Goal: Transaction & Acquisition: Purchase product/service

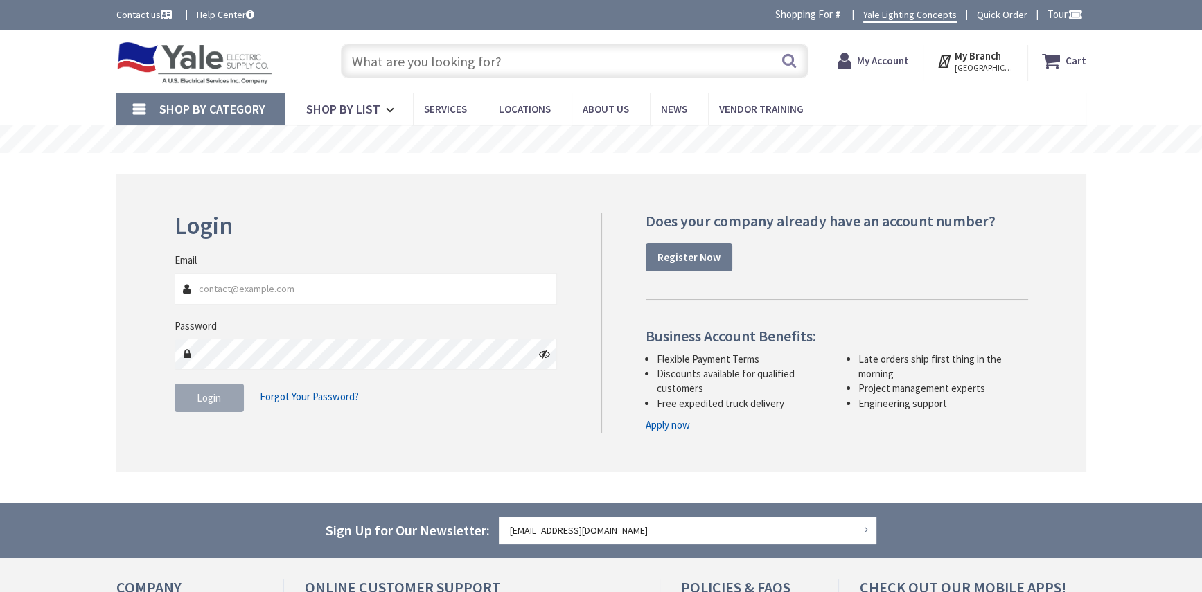
type input "Lititz Pike, [GEOGRAPHIC_DATA], [GEOGRAPHIC_DATA]"
type input "[EMAIL_ADDRESS][DOMAIN_NAME]"
click at [208, 399] on span "Login" at bounding box center [209, 397] width 24 height 13
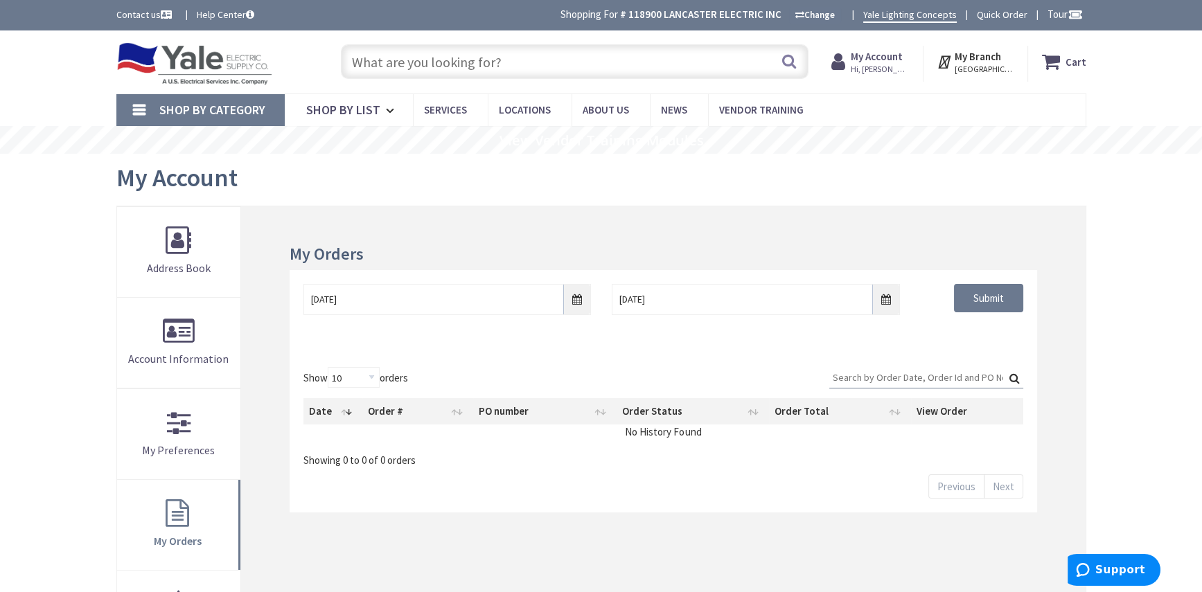
click at [428, 51] on input "text" at bounding box center [575, 61] width 468 height 35
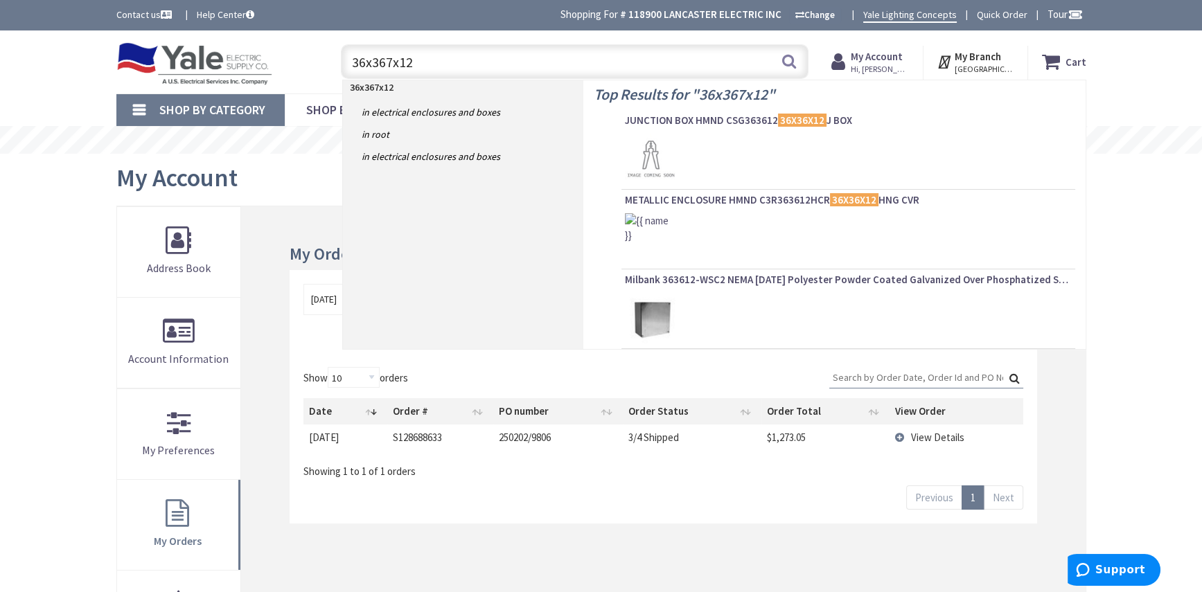
type input "36x36x12"
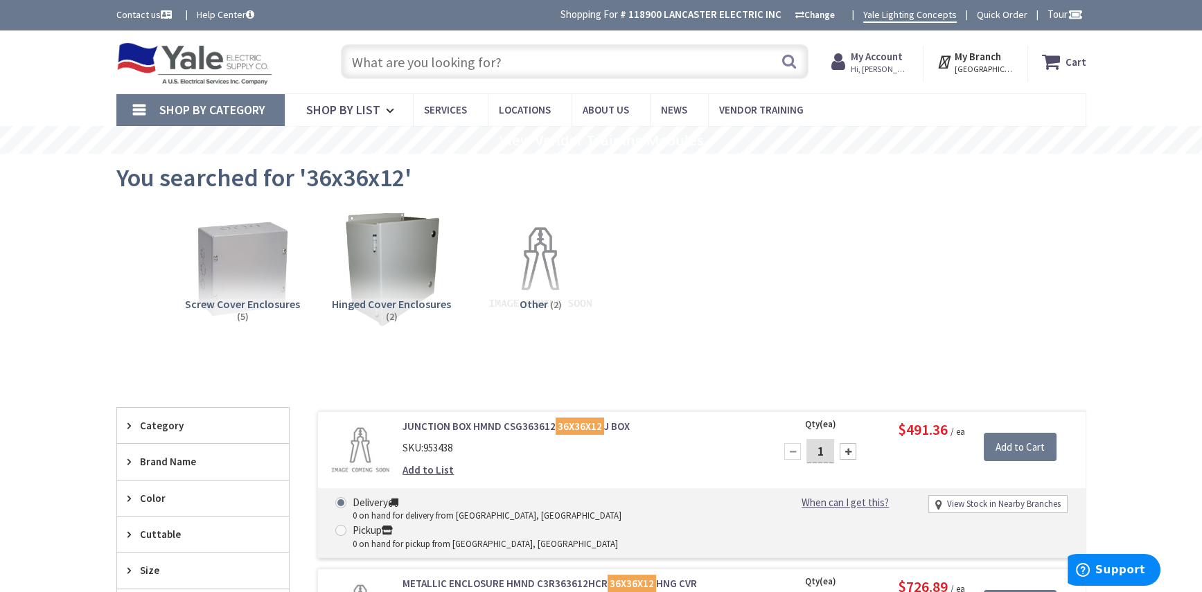
click at [473, 60] on input "text" at bounding box center [575, 61] width 468 height 35
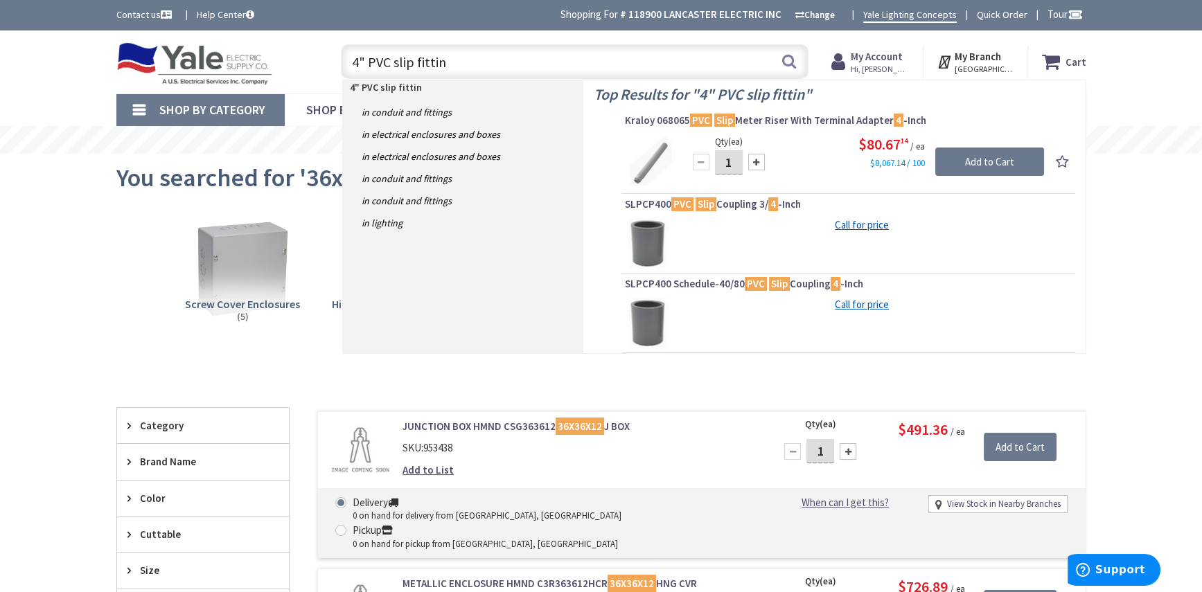
type input "4" PVC slip fitting"
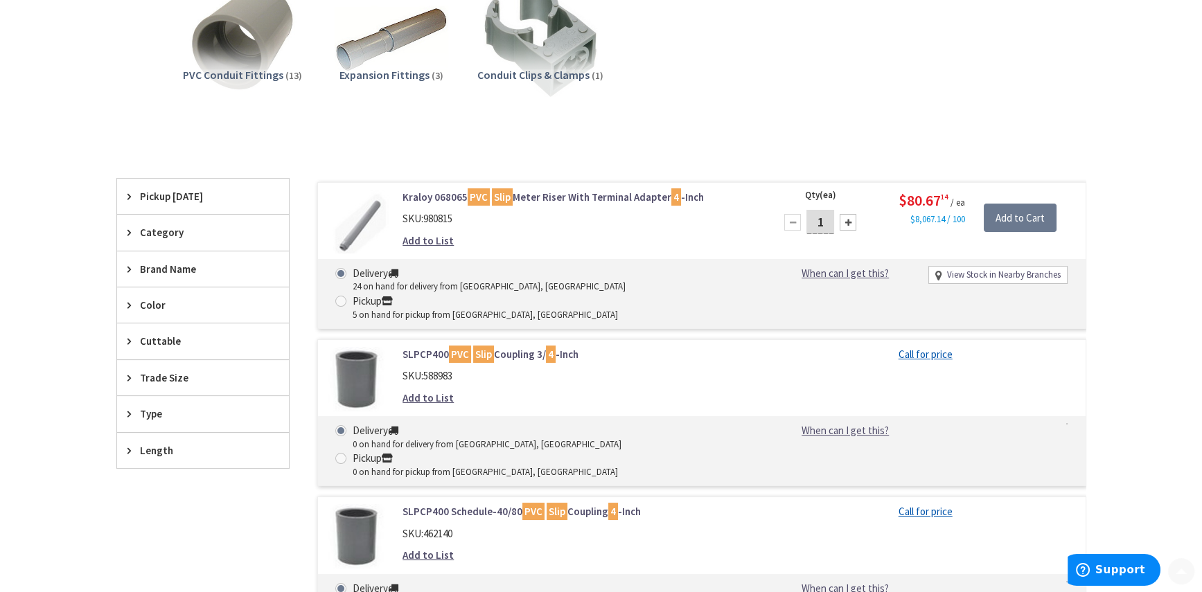
scroll to position [277, 0]
